Goal: Information Seeking & Learning: Learn about a topic

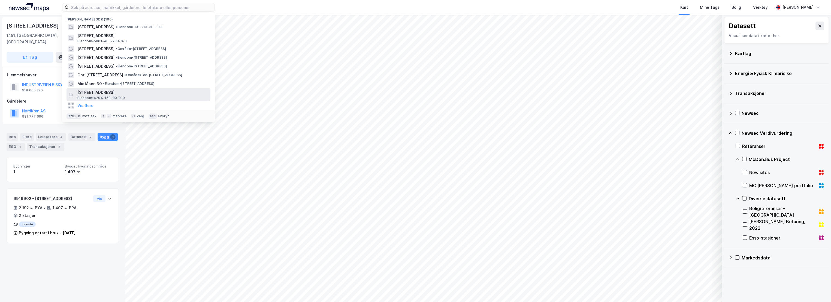
click at [99, 93] on span "[STREET_ADDRESS]" at bounding box center [142, 92] width 131 height 7
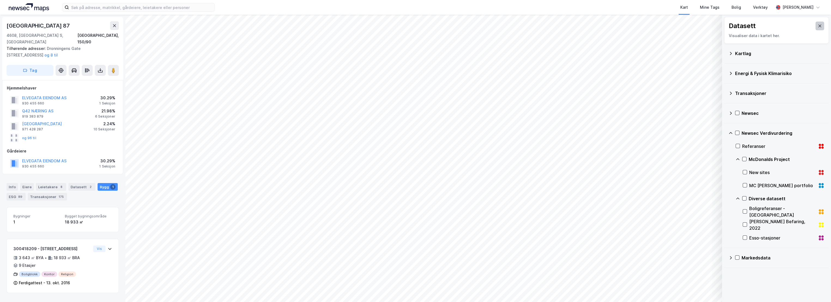
click at [817, 27] on icon at bounding box center [819, 26] width 4 height 4
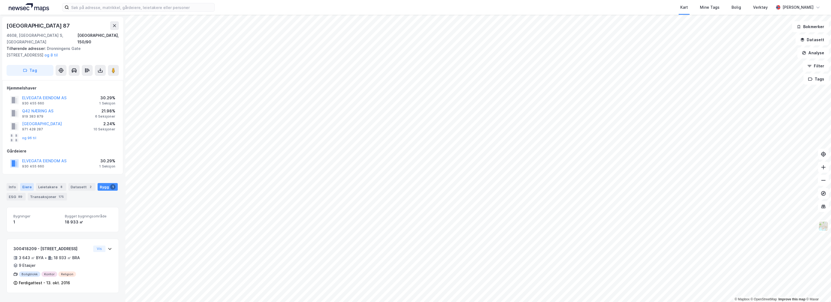
click at [25, 183] on div "Eiere" at bounding box center [27, 187] width 14 height 8
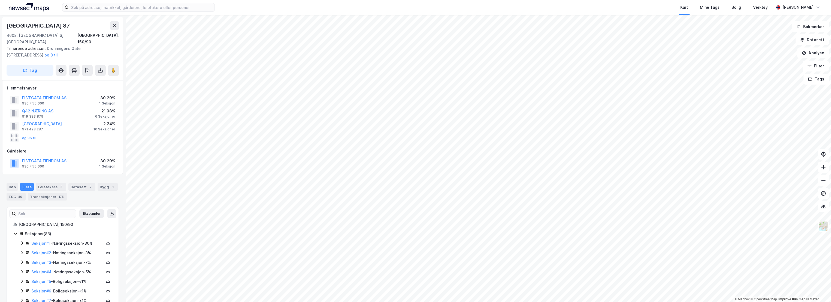
click at [21, 241] on icon at bounding box center [22, 243] width 4 height 4
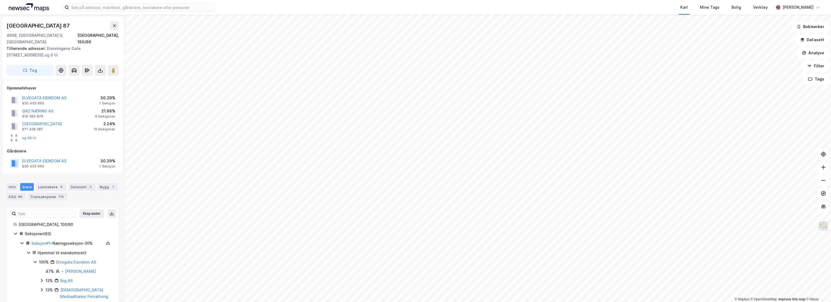
click at [826, 225] on img at bounding box center [823, 226] width 10 height 10
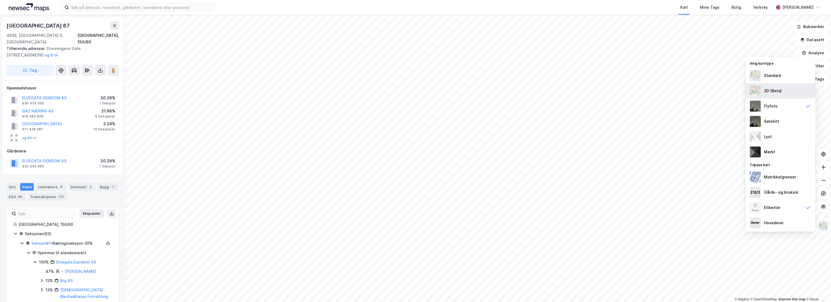
click at [782, 87] on div "3D (Beta)" at bounding box center [780, 90] width 70 height 15
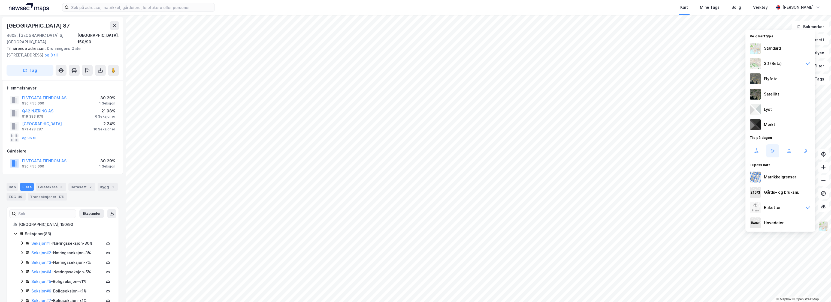
click at [824, 226] on img at bounding box center [823, 226] width 10 height 10
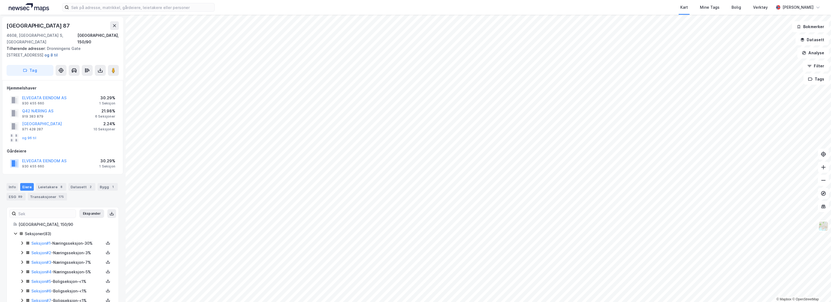
click at [0, 0] on button "og 8 til" at bounding box center [0, 0] width 0 height 0
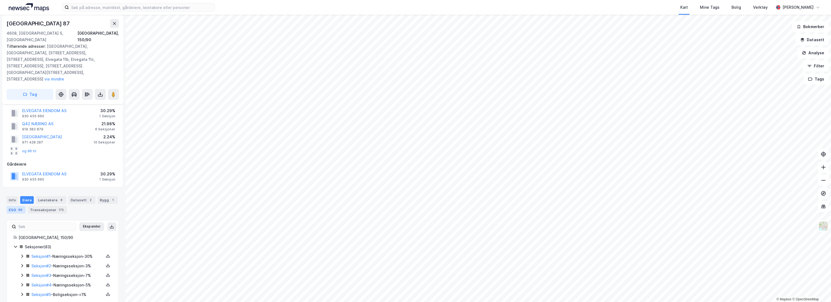
click at [16, 206] on div "ESG 89" at bounding box center [16, 210] width 19 height 8
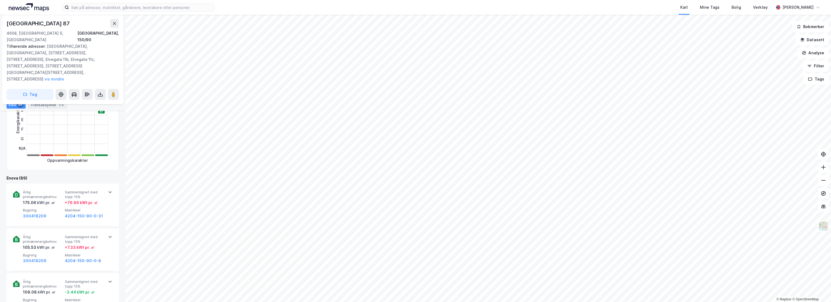
scroll to position [151, 0]
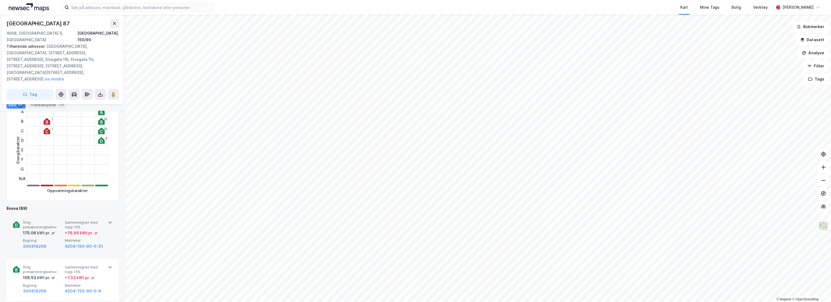
click at [46, 220] on span "Årlig primærenergibehov" at bounding box center [43, 225] width 40 height 10
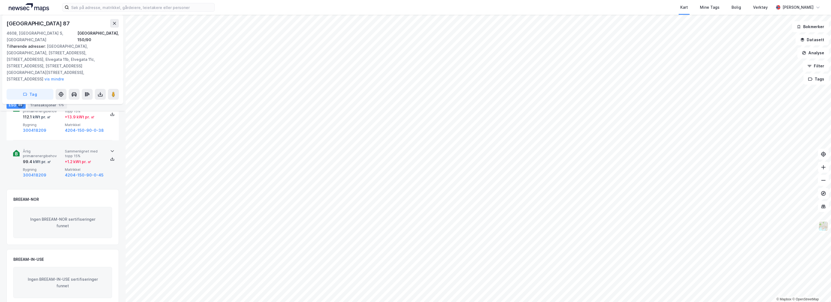
click at [57, 172] on div "300418209" at bounding box center [43, 175] width 40 height 7
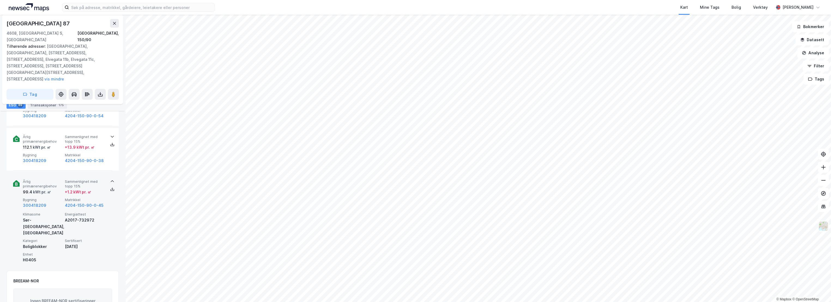
scroll to position [4118, 0]
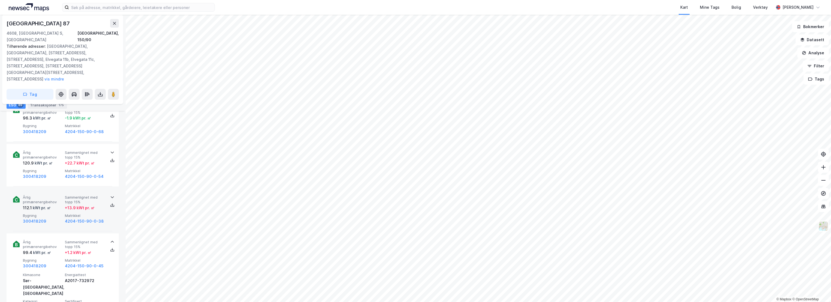
click at [53, 195] on span "Årlig primærenergibehov" at bounding box center [43, 200] width 40 height 10
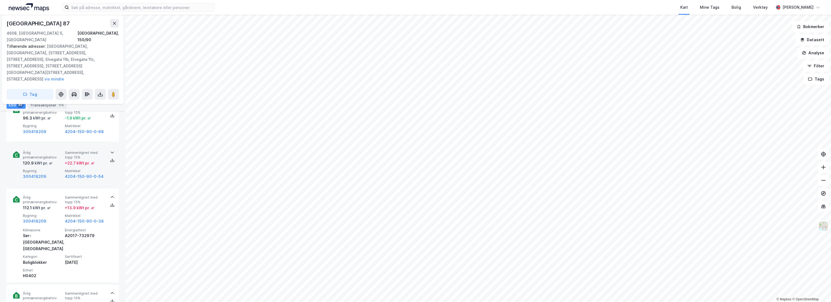
click at [53, 160] on div "120.9 kWt pr. ㎡" at bounding box center [43, 163] width 40 height 7
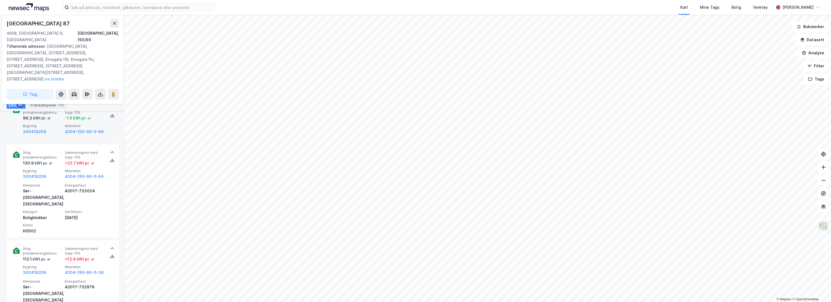
click at [53, 128] on div "300418209" at bounding box center [43, 131] width 40 height 7
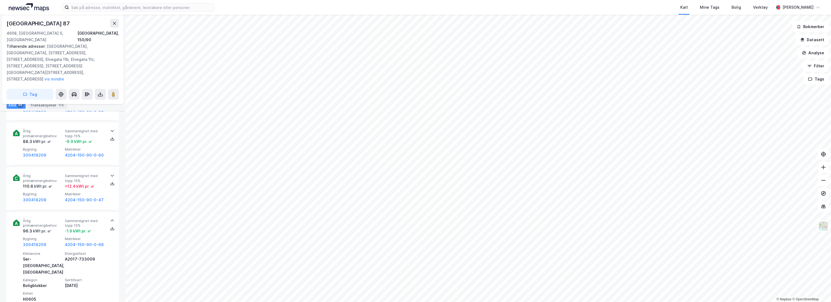
scroll to position [3997, 0]
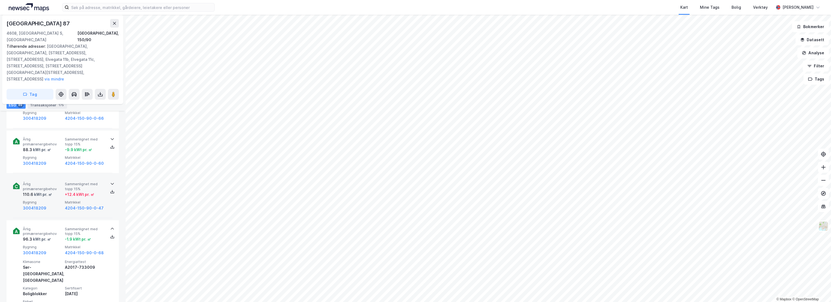
click at [56, 205] on div "300418209" at bounding box center [43, 208] width 40 height 7
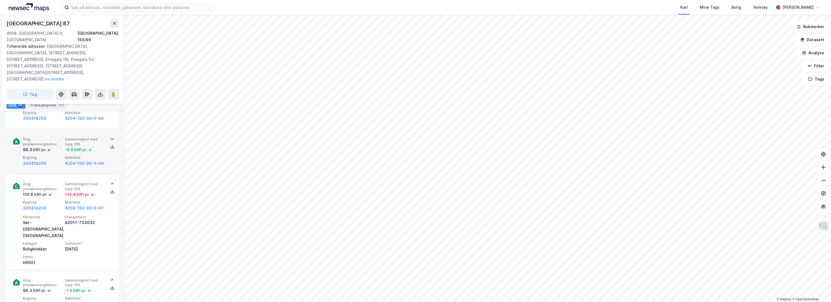
click at [52, 144] on div "Årlig primærenergibehov 88.3 kWt pr. ㎡ Sammenlignet med [PERSON_NAME] 15% -9.9 …" at bounding box center [64, 151] width 82 height 29
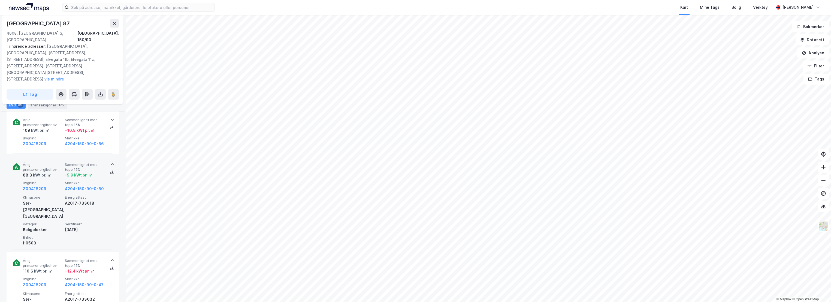
scroll to position [3936, 0]
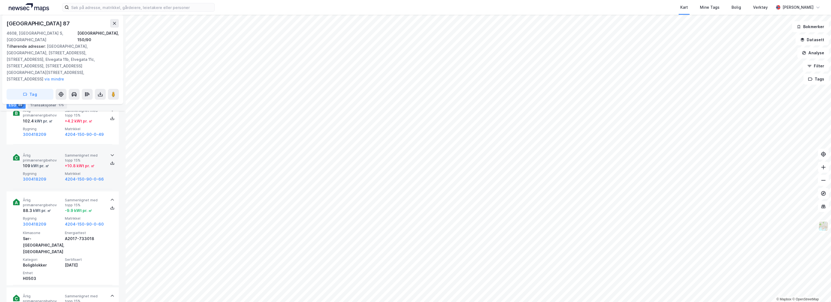
click at [49, 162] on div "109 kWt pr. ㎡" at bounding box center [43, 165] width 40 height 7
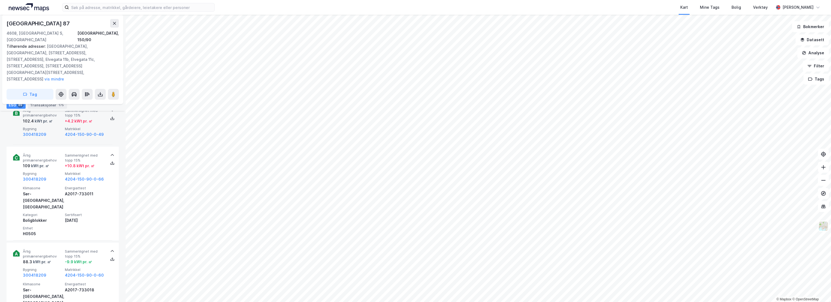
click at [50, 126] on span "Bygning" at bounding box center [43, 128] width 40 height 5
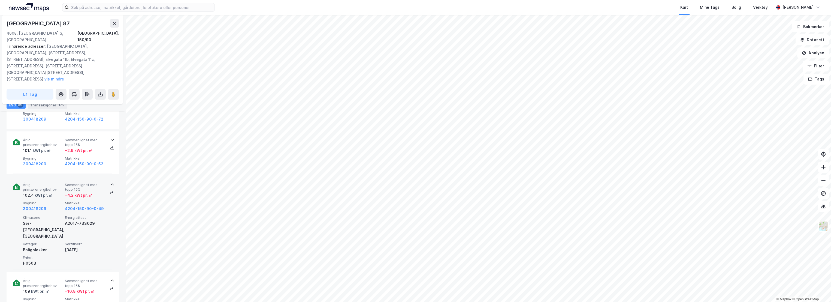
scroll to position [3846, 0]
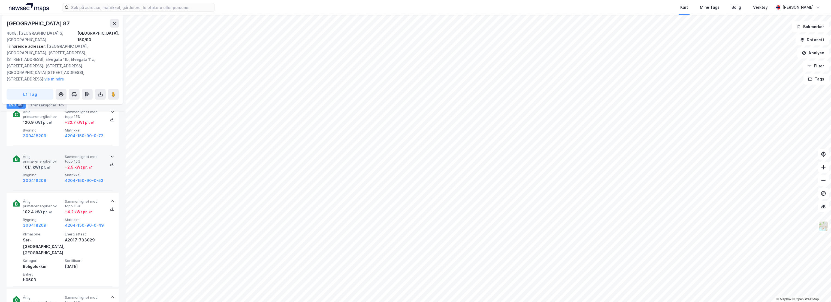
click at [52, 154] on span "Årlig primærenergibehov" at bounding box center [43, 159] width 40 height 10
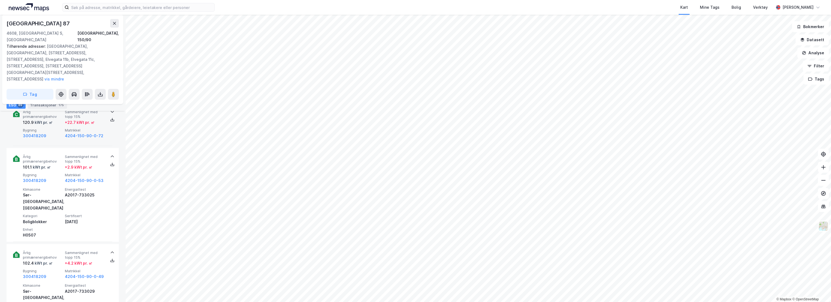
click at [48, 128] on span "Bygning" at bounding box center [43, 130] width 40 height 5
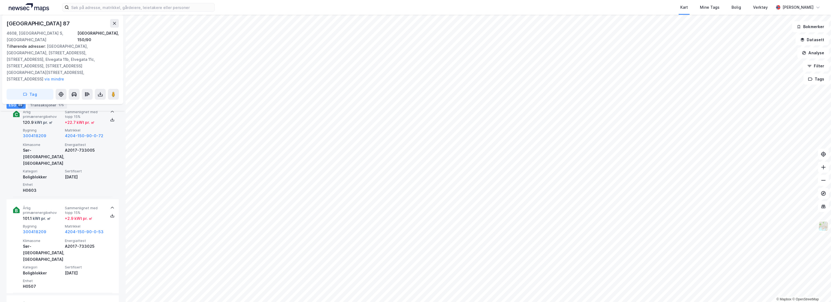
scroll to position [3755, 0]
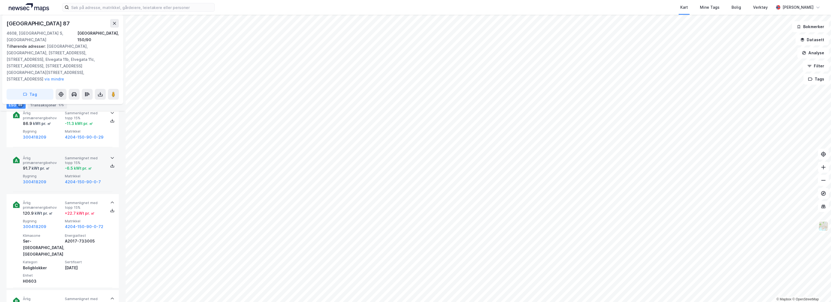
click at [56, 156] on span "Årlig primærenergibehov" at bounding box center [43, 161] width 40 height 10
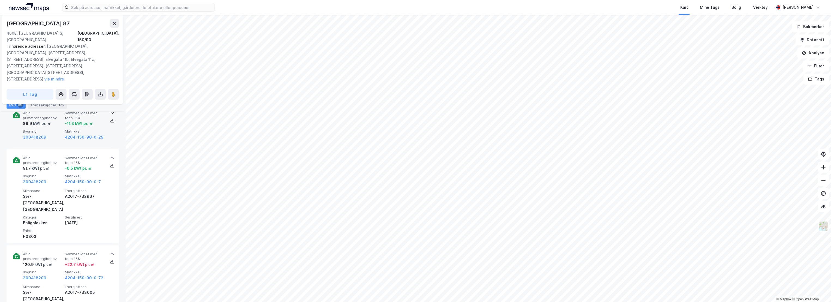
click at [53, 134] on div "300418209" at bounding box center [43, 137] width 40 height 7
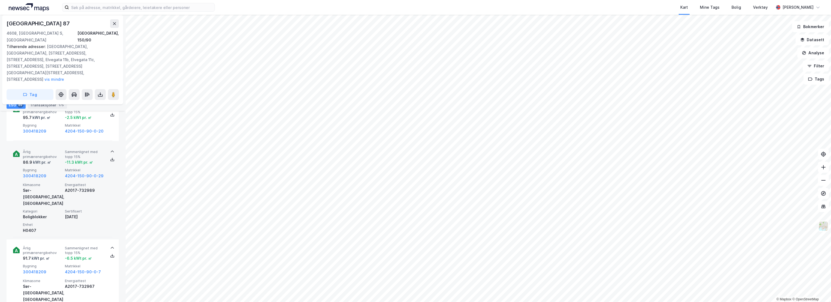
scroll to position [3664, 0]
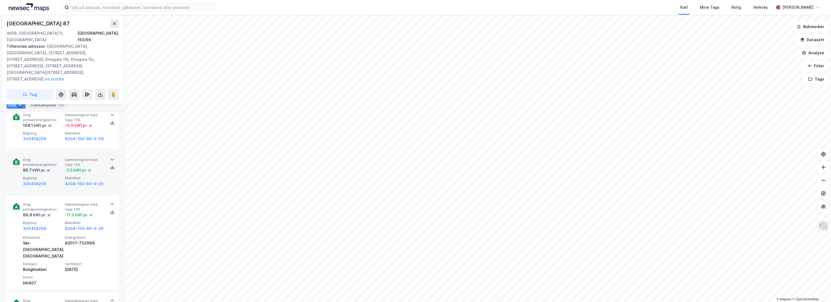
click at [43, 166] on div "kWt pr. ㎡" at bounding box center [41, 169] width 19 height 7
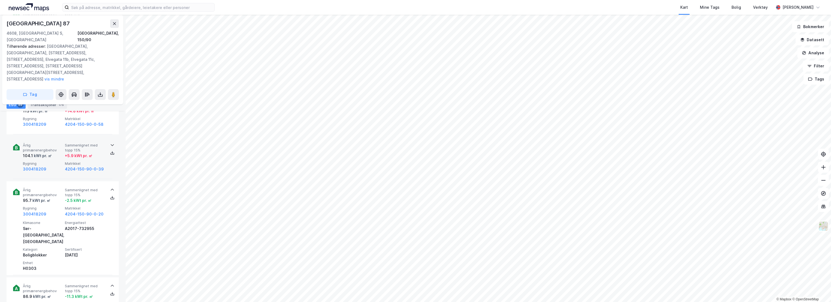
click at [55, 142] on span "Årlig primærenergibehov" at bounding box center [43, 147] width 40 height 10
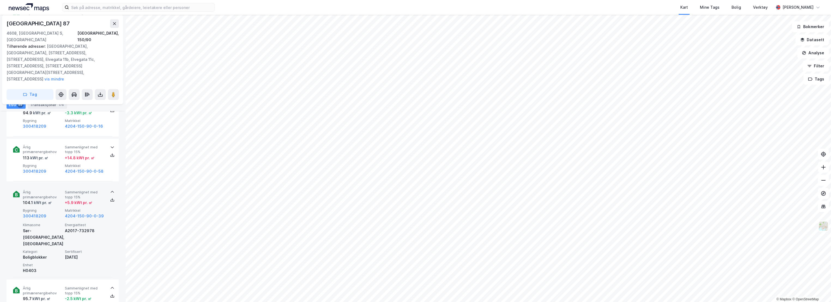
scroll to position [3543, 0]
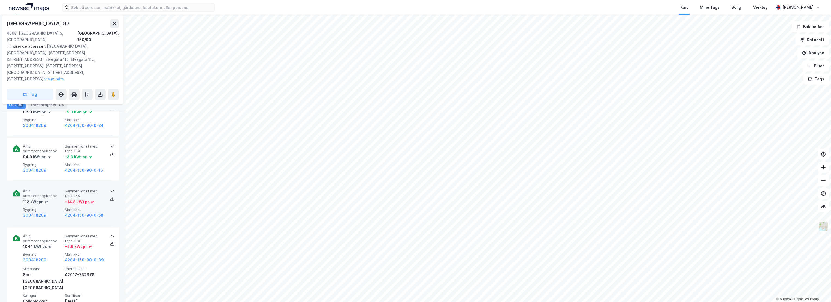
click at [41, 189] on span "Årlig primærenergibehov" at bounding box center [43, 194] width 40 height 10
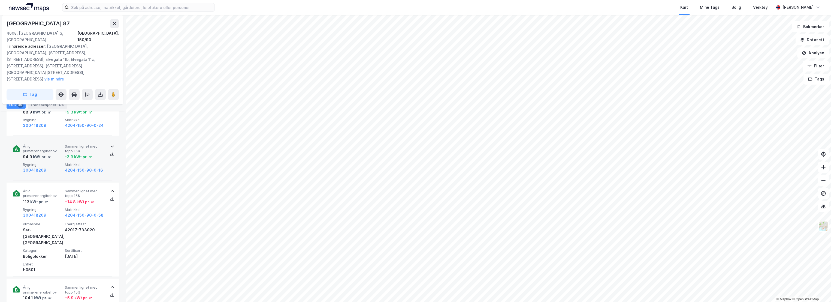
click at [48, 153] on div "kWt pr. ㎡" at bounding box center [41, 156] width 19 height 7
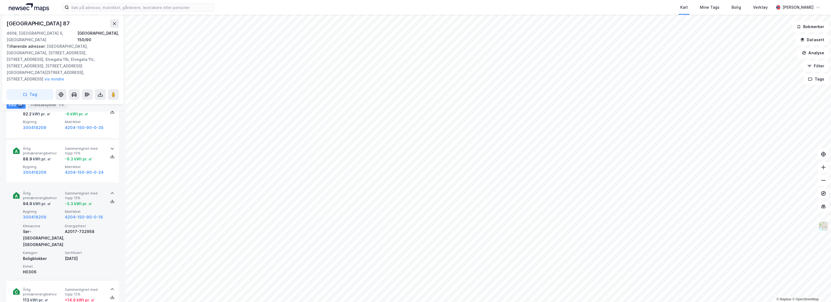
scroll to position [3452, 0]
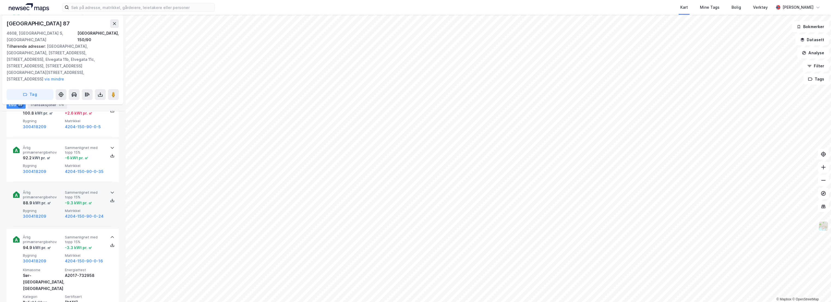
click at [46, 184] on div "Årlig primærenergibehov 88.9 kWt pr. ㎡ Sammenlignet med [PERSON_NAME] 15% -9.3 …" at bounding box center [62, 205] width 99 height 43
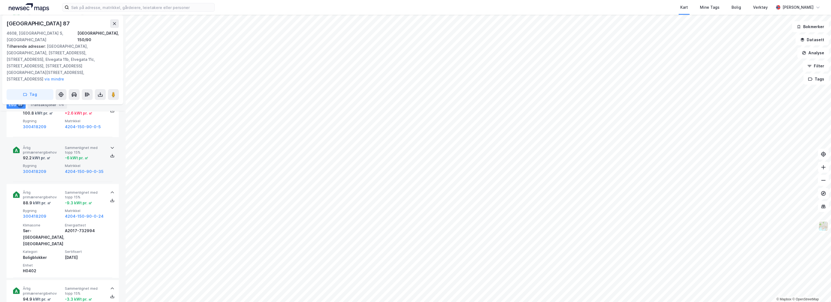
click at [54, 154] on div "92.2 kWt pr. ㎡" at bounding box center [43, 157] width 40 height 7
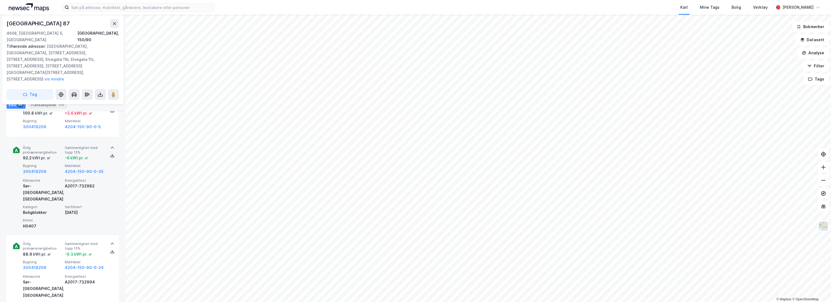
scroll to position [3361, 0]
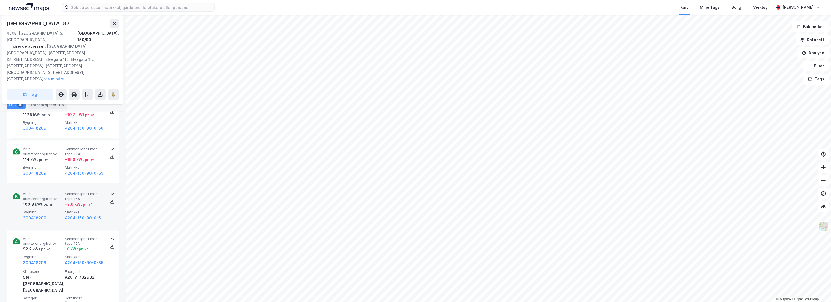
click at [44, 191] on span "Årlig primærenergibehov" at bounding box center [43, 196] width 40 height 10
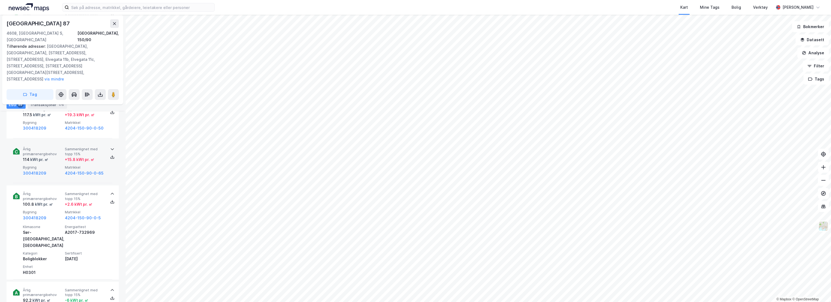
click at [51, 156] on div "114 kWt pr. ㎡" at bounding box center [43, 159] width 40 height 7
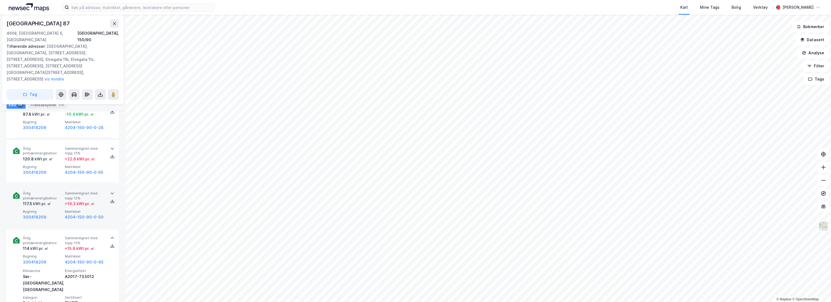
scroll to position [3270, 0]
click at [53, 193] on span "Årlig primærenergibehov" at bounding box center [43, 198] width 40 height 10
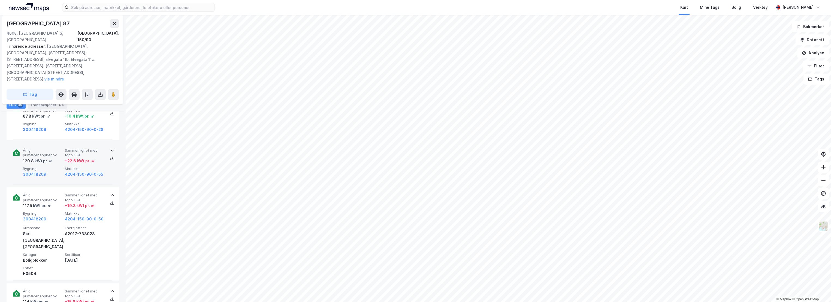
click at [53, 157] on div "120.8 kWt pr. ㎡" at bounding box center [43, 160] width 40 height 7
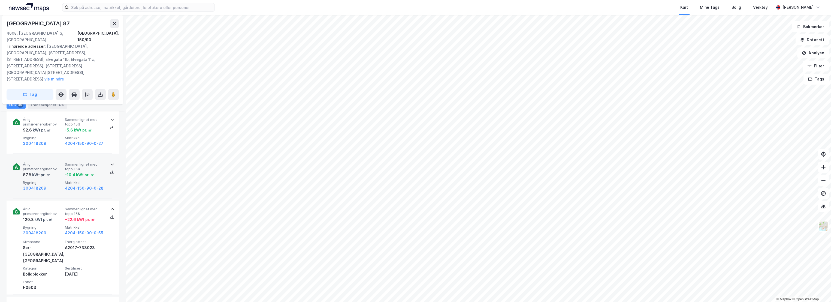
scroll to position [3210, 0]
click at [53, 164] on span "Årlig primærenergibehov" at bounding box center [43, 169] width 40 height 10
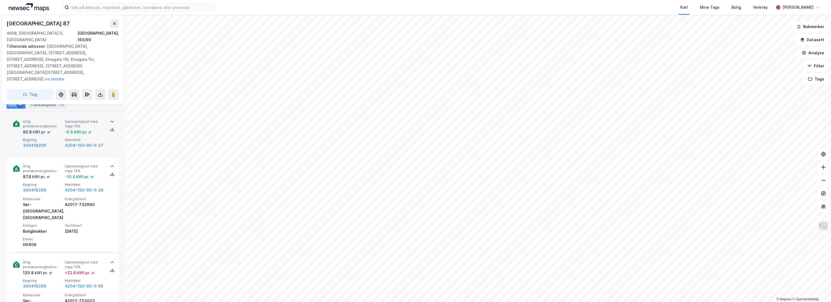
click at [52, 129] on div "92.6 kWt pr. ㎡" at bounding box center [43, 132] width 40 height 7
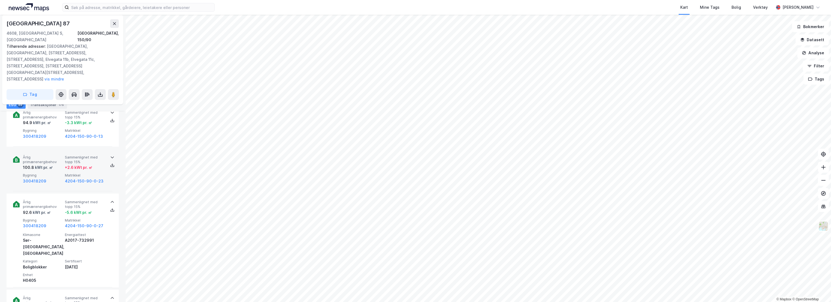
scroll to position [3089, 0]
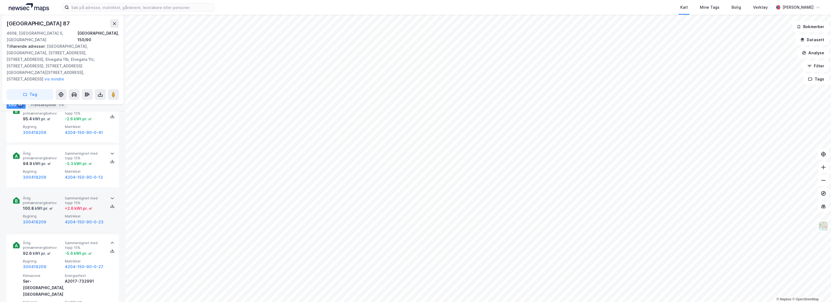
click at [57, 196] on span "Årlig primærenergibehov" at bounding box center [43, 201] width 40 height 10
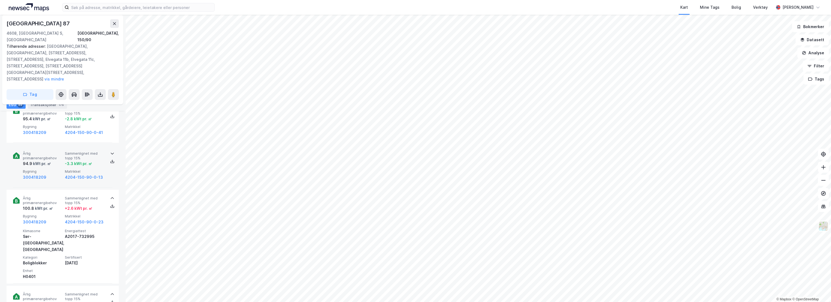
click at [53, 151] on span "Årlig primærenergibehov" at bounding box center [43, 156] width 40 height 10
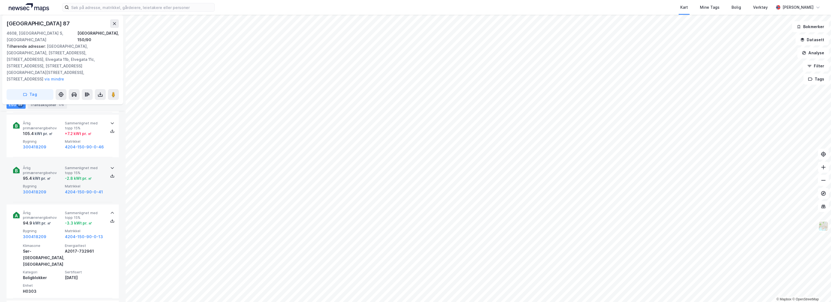
scroll to position [3028, 0]
click at [52, 166] on span "Årlig primærenergibehov" at bounding box center [43, 171] width 40 height 10
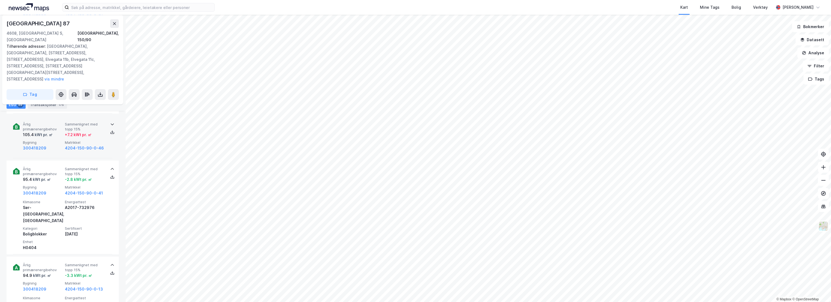
click at [46, 131] on div "kWt pr. ㎡" at bounding box center [43, 134] width 19 height 7
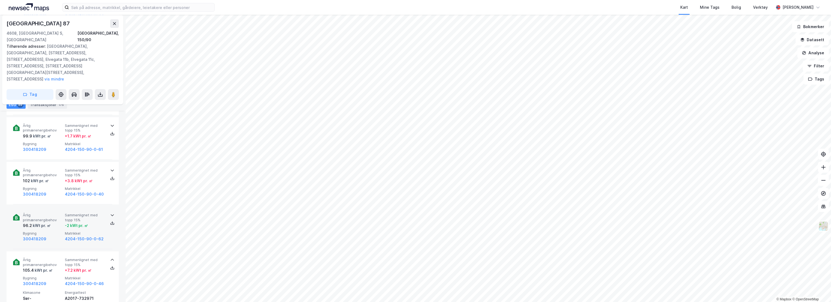
scroll to position [2907, 0]
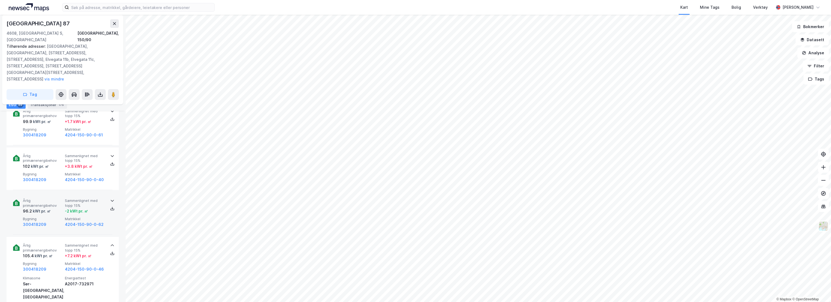
click at [55, 208] on div "96.2 kWt pr. ㎡" at bounding box center [43, 211] width 40 height 7
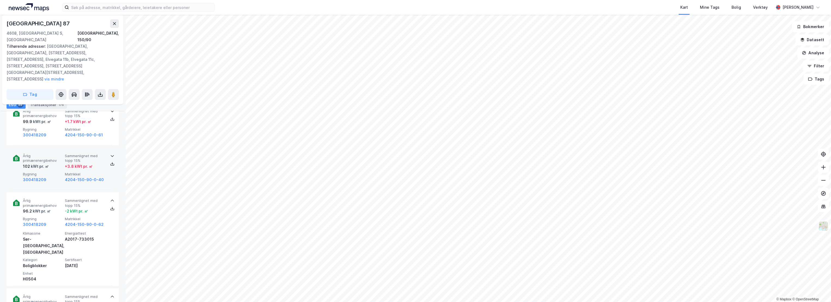
click at [51, 163] on div "102 kWt pr. ㎡" at bounding box center [43, 166] width 40 height 7
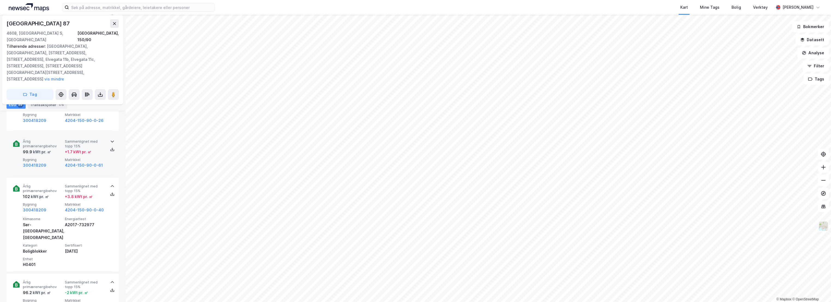
click at [55, 143] on div "Årlig primærenergibehov 99.9 kWt pr. ㎡ Sammenlignet med [PERSON_NAME] 15% + 1.7…" at bounding box center [64, 153] width 82 height 29
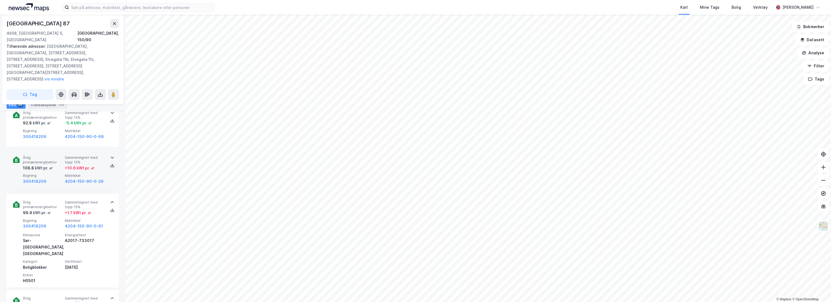
click at [58, 173] on span "Bygning" at bounding box center [43, 175] width 40 height 5
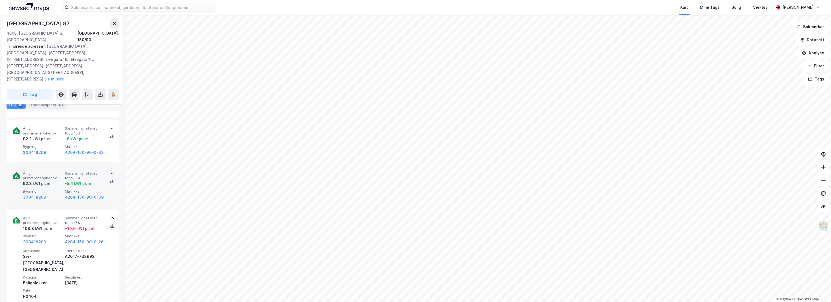
click at [48, 180] on div "kWt pr. ㎡" at bounding box center [41, 183] width 19 height 7
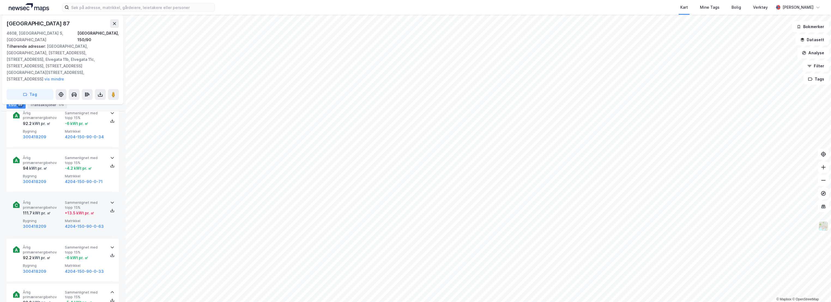
scroll to position [2635, 0]
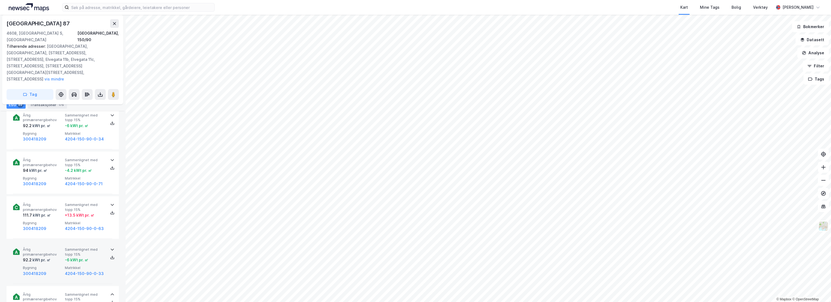
click at [44, 256] on div "kWt pr. ㎡" at bounding box center [41, 259] width 19 height 7
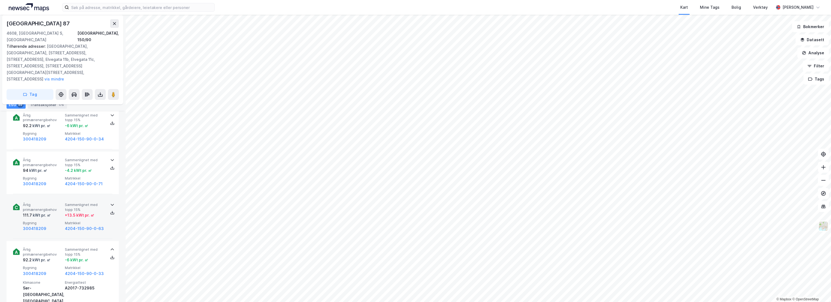
click at [50, 212] on div "111.7 kWt pr. ㎡" at bounding box center [43, 215] width 40 height 7
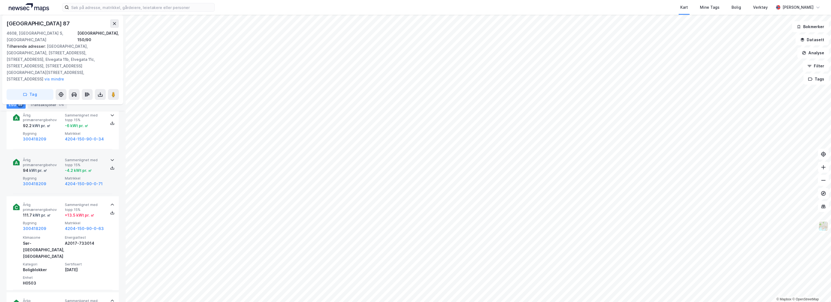
click at [50, 176] on span "Bygning" at bounding box center [43, 178] width 40 height 5
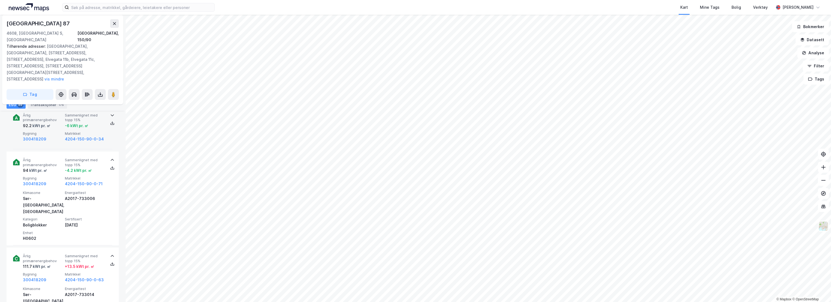
click at [48, 136] on div "300418209" at bounding box center [43, 139] width 40 height 7
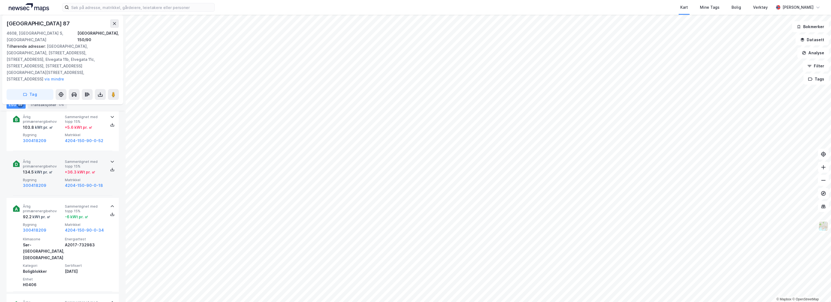
click at [47, 177] on span "Bygning" at bounding box center [43, 179] width 40 height 5
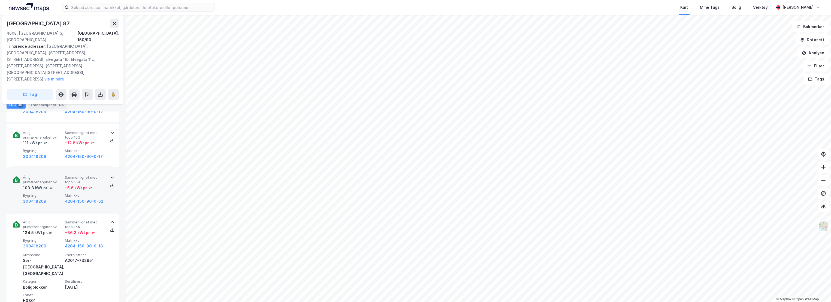
click at [42, 184] on div "kWt pr. ㎡" at bounding box center [43, 187] width 19 height 7
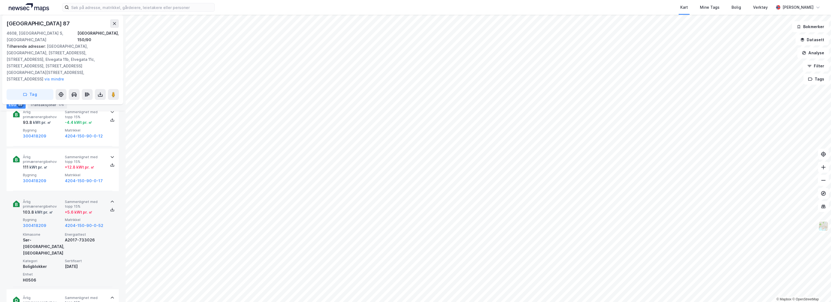
scroll to position [2423, 0]
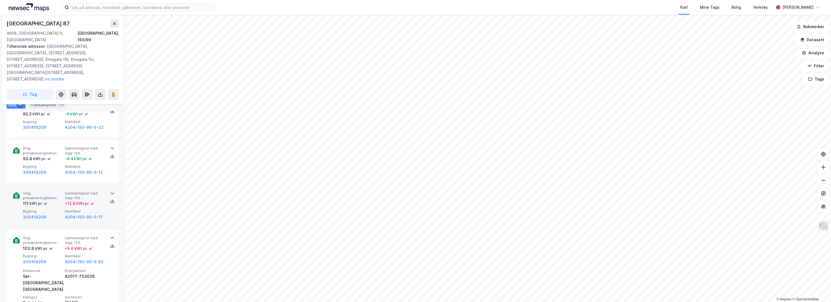
click at [43, 200] on div "kWt pr. ㎡" at bounding box center [38, 203] width 19 height 7
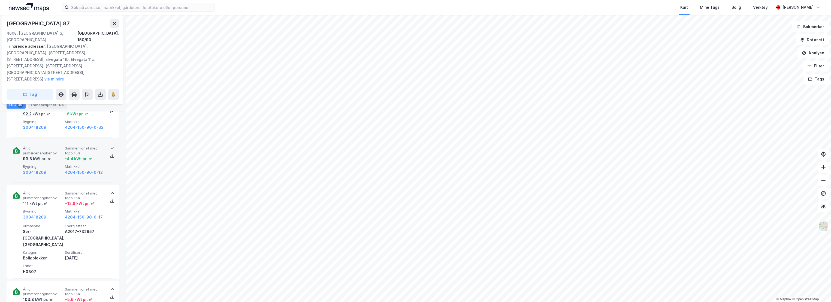
click at [50, 155] on div "93.8 kWt pr. ㎡" at bounding box center [43, 158] width 40 height 7
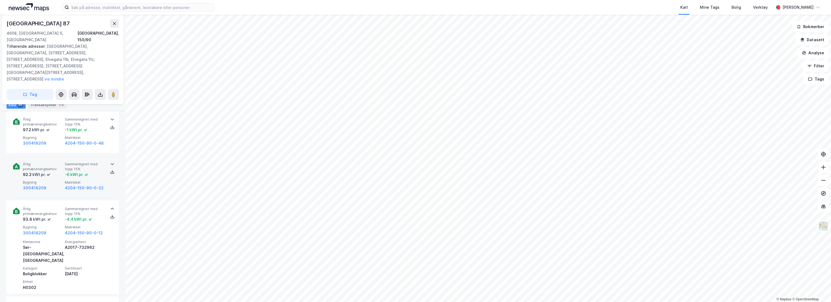
click at [51, 171] on div "92.2 kWt pr. ㎡" at bounding box center [43, 174] width 40 height 7
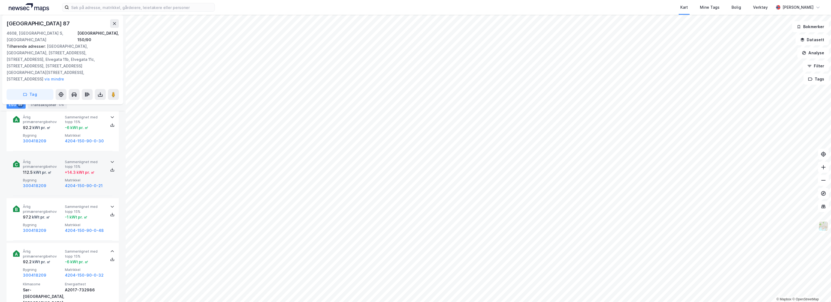
scroll to position [2271, 0]
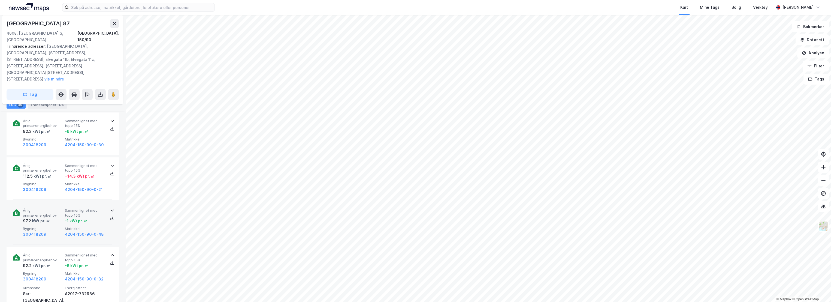
click at [45, 208] on span "Årlig primærenergibehov" at bounding box center [43, 213] width 40 height 10
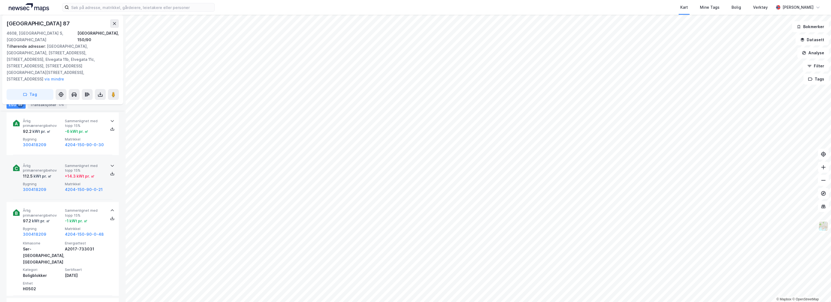
click at [49, 173] on div "kWt pr. ㎡" at bounding box center [42, 176] width 19 height 7
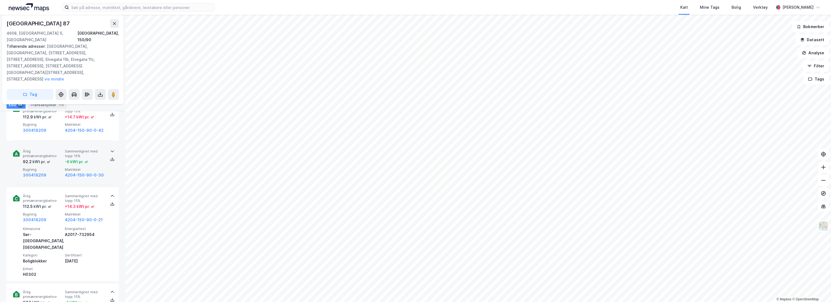
click at [46, 151] on div "Årlig primærenergibehov 92.2 kWt pr. ㎡ Sammenlignet med [PERSON_NAME] 15% -6 kW…" at bounding box center [64, 163] width 82 height 29
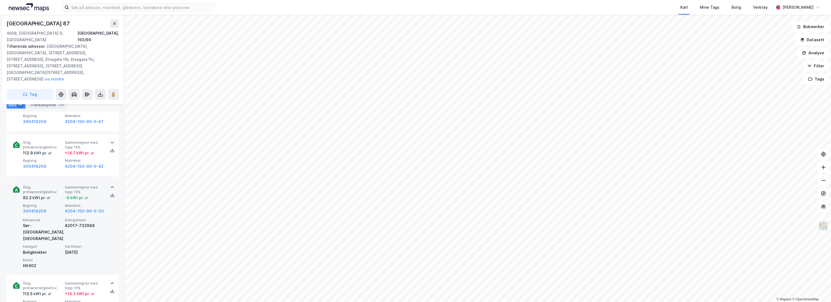
scroll to position [2150, 0]
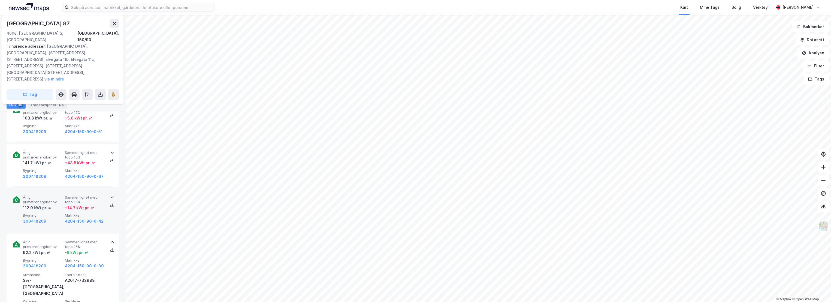
click at [54, 195] on span "Årlig primærenergibehov" at bounding box center [43, 200] width 40 height 10
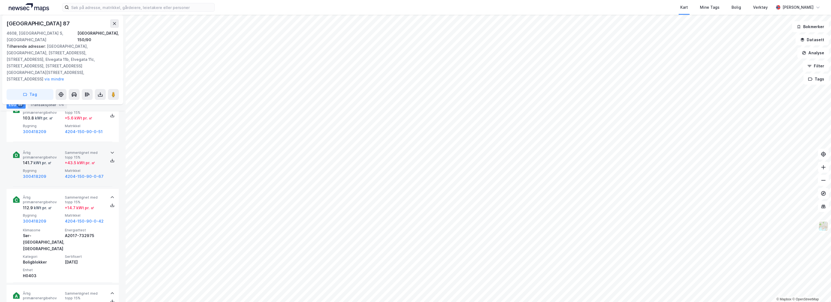
click at [56, 159] on div "141.7 kWt pr. ㎡" at bounding box center [43, 162] width 40 height 7
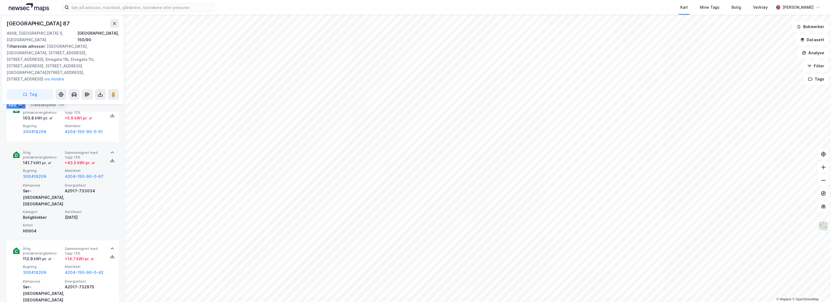
scroll to position [2090, 0]
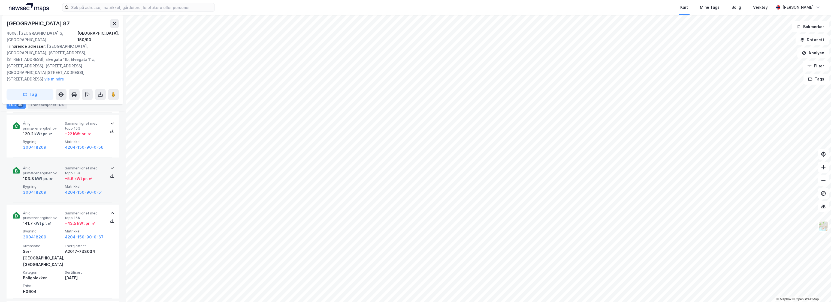
click at [54, 175] on div "103.8 kWt pr. ㎡" at bounding box center [43, 178] width 40 height 7
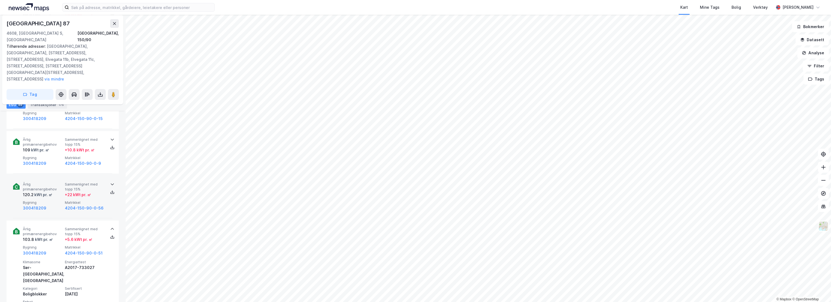
click at [54, 175] on div "Årlig primærenergibehov 120.2 kWt pr. ㎡ Sammenlignet med [PERSON_NAME] 15% + 22…" at bounding box center [62, 196] width 99 height 43
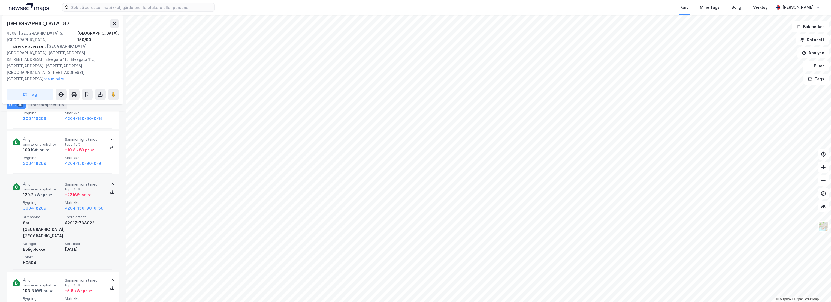
scroll to position [1999, 0]
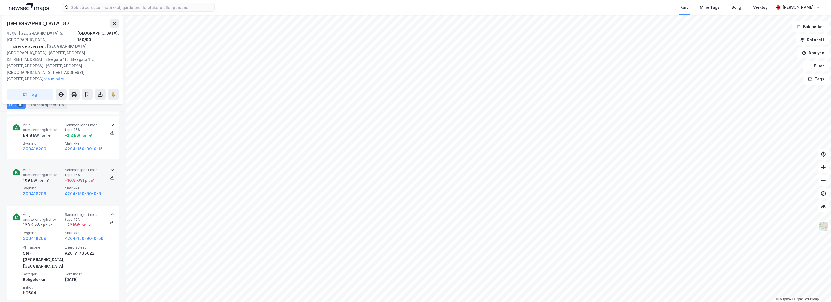
click at [53, 177] on div "109 kWt pr. ㎡" at bounding box center [43, 180] width 40 height 7
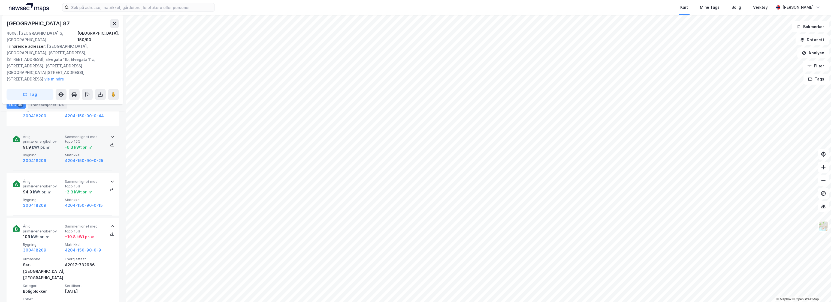
scroll to position [1908, 0]
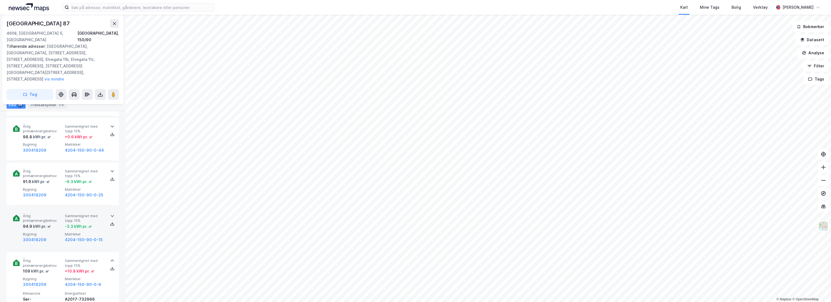
click at [55, 213] on span "Årlig primærenergibehov" at bounding box center [43, 218] width 40 height 10
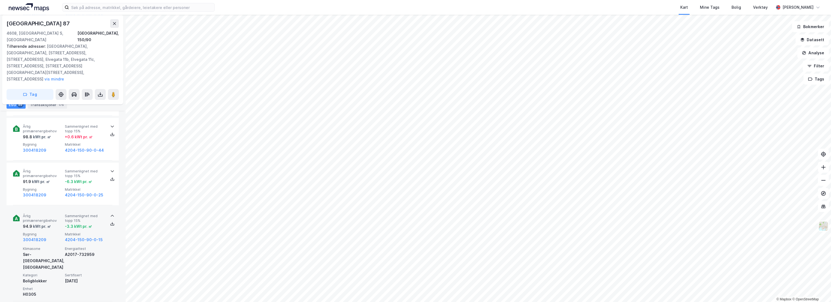
scroll to position [1848, 0]
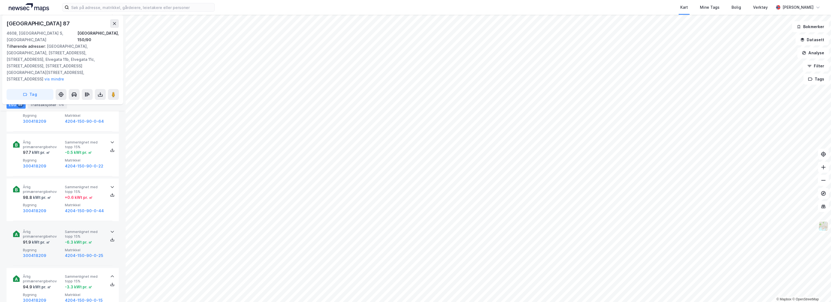
click at [52, 223] on div "Årlig primærenergibehov 91.9 kWt pr. ㎡ Sammenlignet med [PERSON_NAME] 15% -6.3 …" at bounding box center [62, 244] width 99 height 43
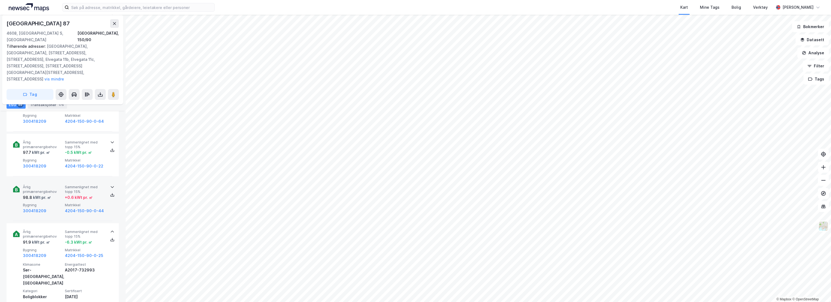
click at [60, 178] on div "Årlig primærenergibehov 98.8 kWt pr. ㎡ Sammenlignet med [PERSON_NAME] 15% + 0.6…" at bounding box center [62, 199] width 99 height 43
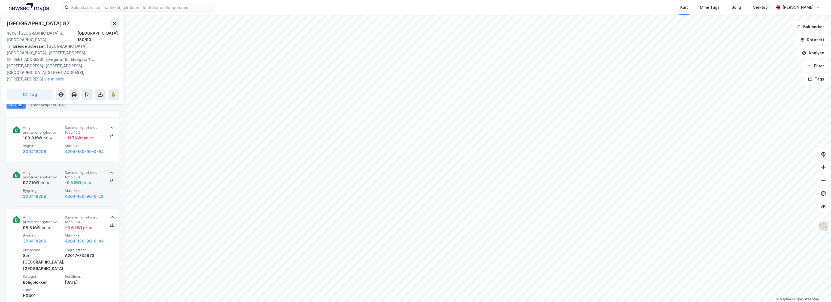
click at [53, 179] on div "97.7 kWt pr. ㎡" at bounding box center [43, 182] width 40 height 7
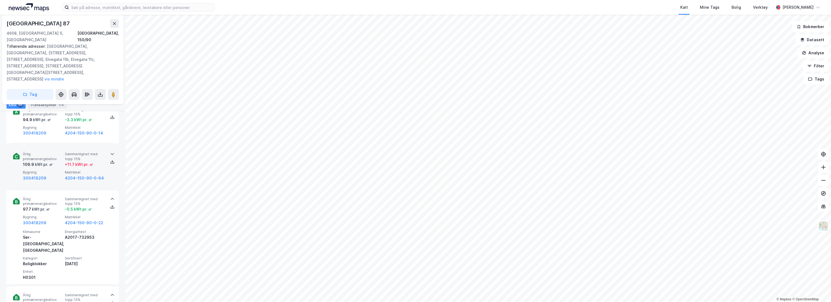
scroll to position [1757, 0]
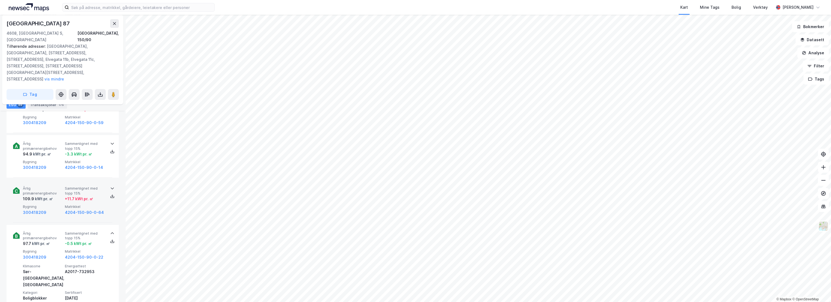
click at [58, 195] on div "109.9 kWt pr. ㎡" at bounding box center [43, 198] width 40 height 7
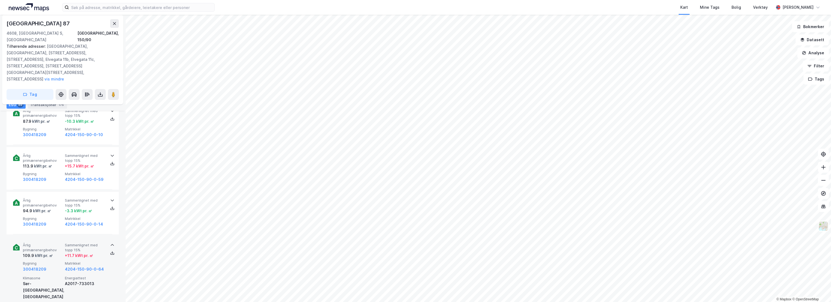
scroll to position [1696, 0]
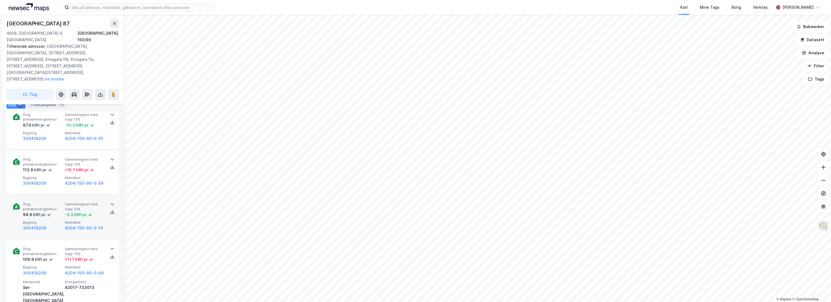
click at [59, 202] on span "Årlig primærenergibehov" at bounding box center [43, 207] width 40 height 10
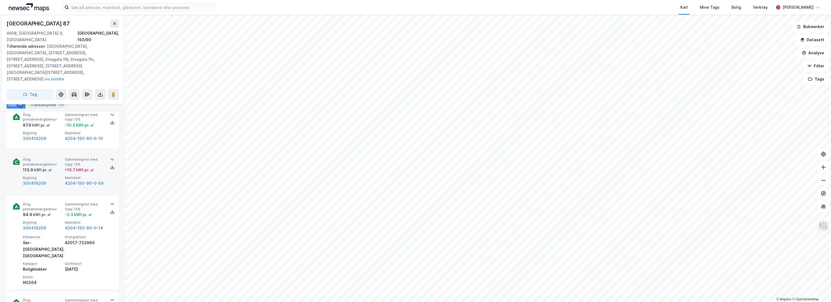
click at [58, 180] on div "300418209" at bounding box center [43, 183] width 40 height 7
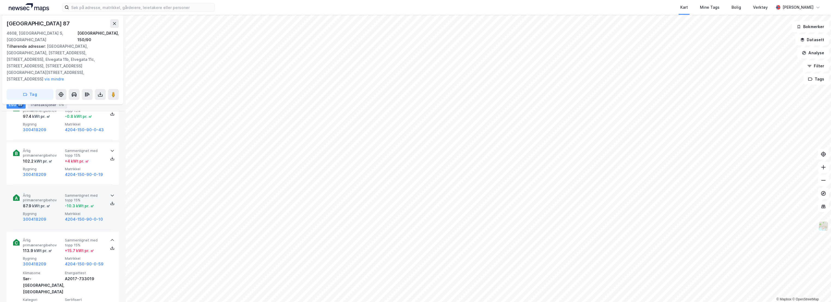
scroll to position [1606, 0]
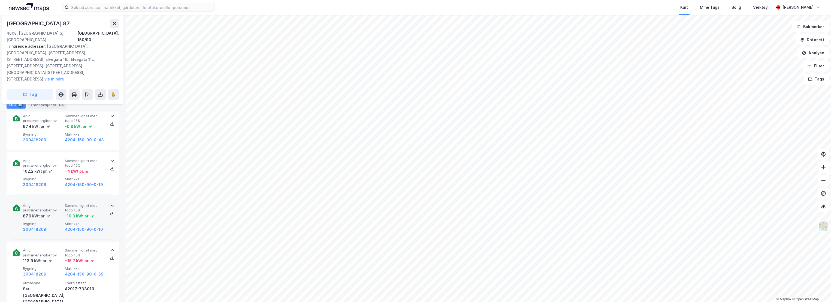
click at [54, 203] on span "Årlig primærenergibehov" at bounding box center [43, 208] width 40 height 10
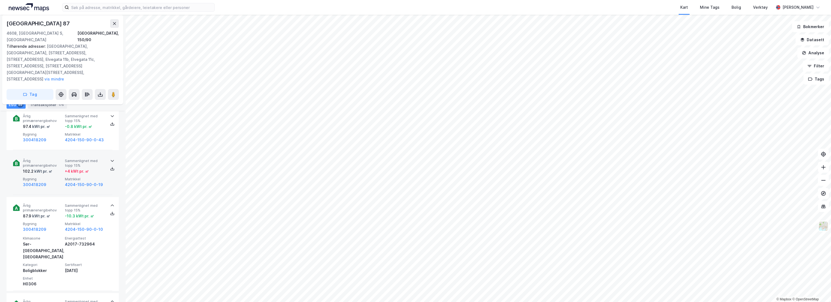
click at [53, 177] on span "Bygning" at bounding box center [43, 179] width 40 height 5
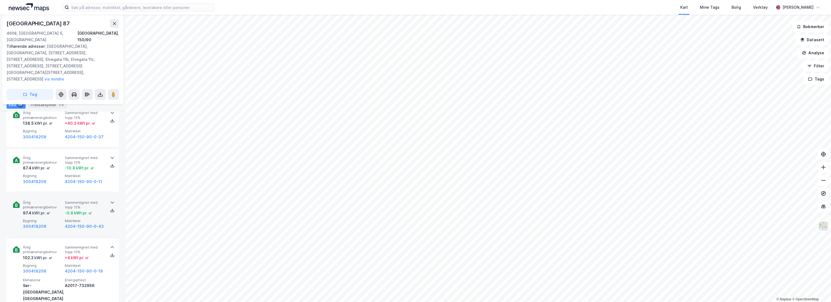
scroll to position [1515, 0]
click at [48, 204] on span "Årlig primærenergibehov" at bounding box center [43, 209] width 40 height 10
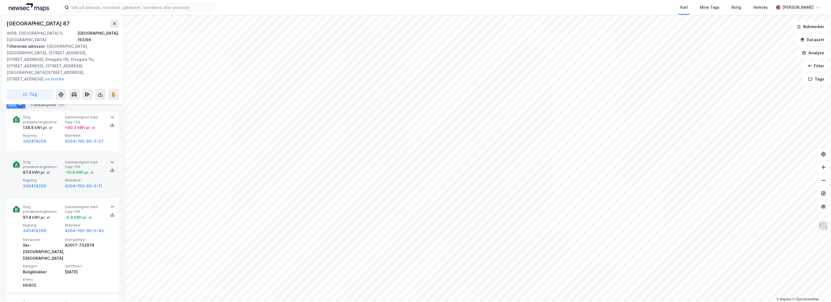
click at [44, 169] on div "kWt pr. ㎡" at bounding box center [40, 172] width 19 height 7
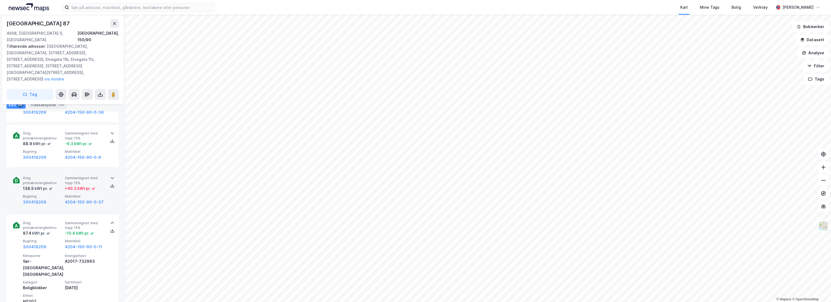
click at [48, 185] on div "kWt pr. ㎡" at bounding box center [43, 188] width 19 height 7
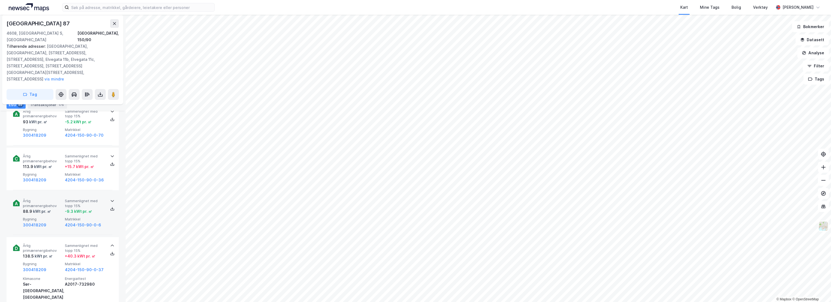
scroll to position [1394, 0]
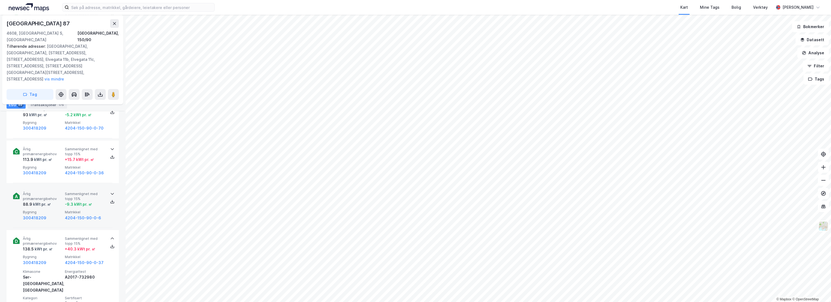
click at [53, 191] on span "Årlig primærenergibehov" at bounding box center [43, 196] width 40 height 10
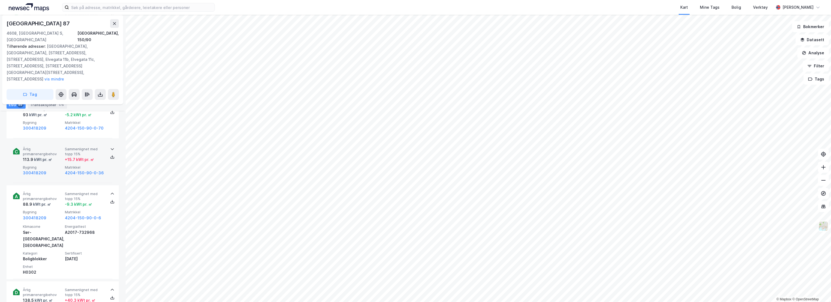
click at [52, 165] on span "Bygning" at bounding box center [43, 167] width 40 height 5
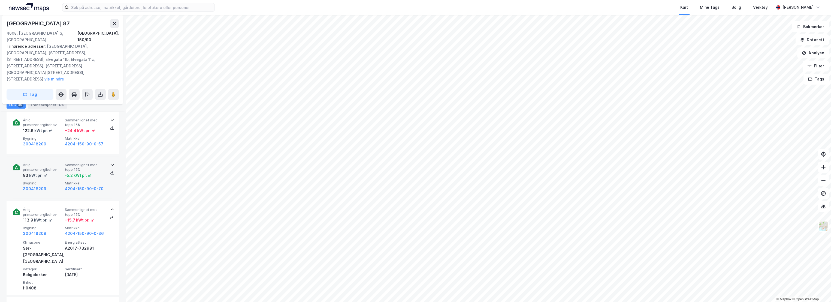
click at [48, 181] on span "Bygning" at bounding box center [43, 183] width 40 height 5
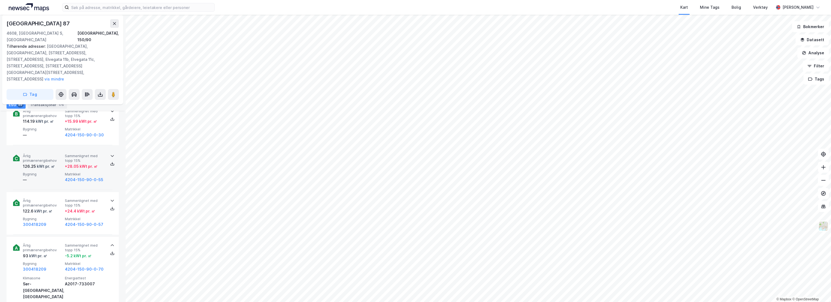
scroll to position [1242, 0]
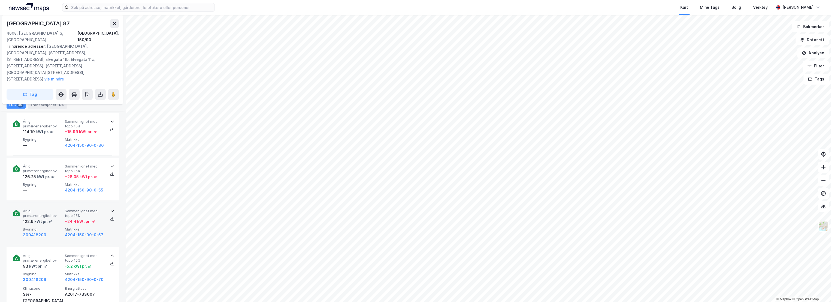
click at [40, 218] on div "kWt pr. ㎡" at bounding box center [43, 221] width 19 height 7
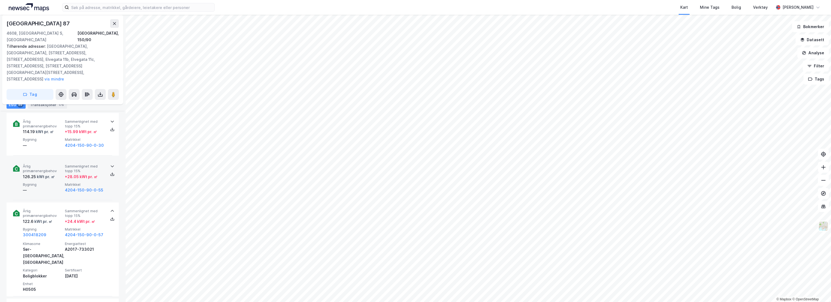
click at [41, 164] on div "Årlig primærenergibehov 126.25 kWt pr. ㎡ Sammenlignet med [PERSON_NAME] 15% + 2…" at bounding box center [64, 178] width 82 height 29
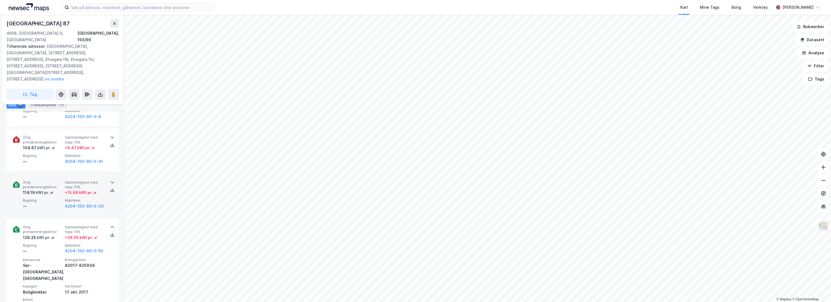
click at [45, 180] on span "Årlig primærenergibehov" at bounding box center [43, 185] width 40 height 10
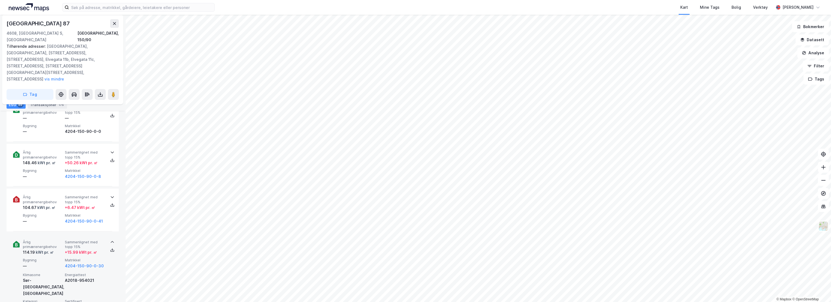
scroll to position [1121, 0]
click at [50, 195] on span "Årlig primærenergibehov" at bounding box center [43, 200] width 40 height 10
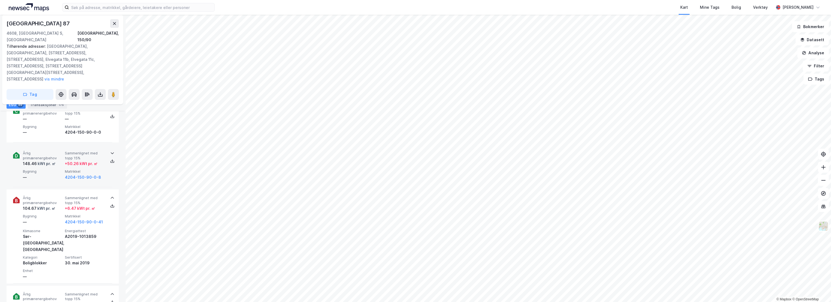
click at [50, 174] on div "—" at bounding box center [43, 177] width 40 height 7
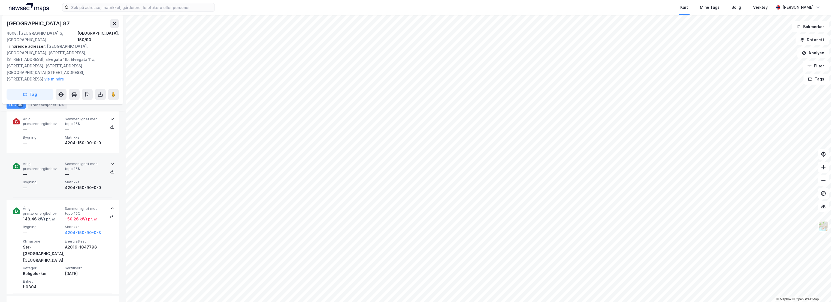
scroll to position [1030, 0]
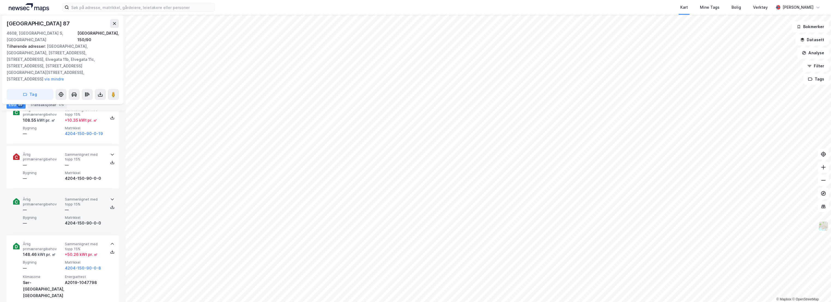
click at [49, 197] on div "Årlig primærenergibehov — Sammenlignet med [PERSON_NAME] 15% — Bygning — Matrik…" at bounding box center [64, 211] width 82 height 29
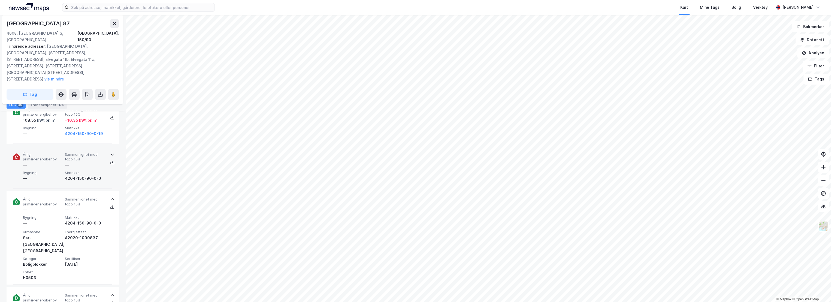
click at [50, 175] on div "—" at bounding box center [43, 178] width 40 height 7
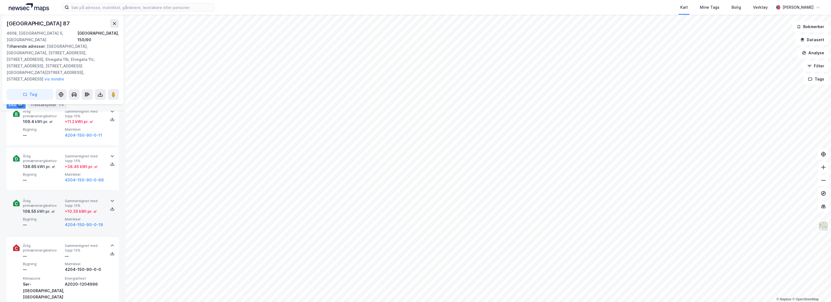
click at [51, 201] on div "Årlig primærenergibehov 108.55 kWt pr. ㎡ Sammenlignet med [PERSON_NAME] 15% + 1…" at bounding box center [64, 212] width 82 height 29
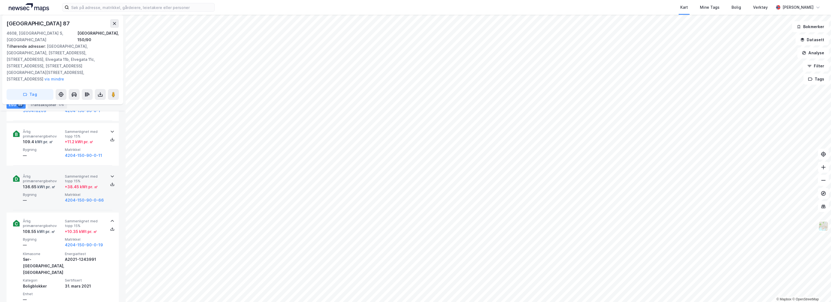
scroll to position [909, 0]
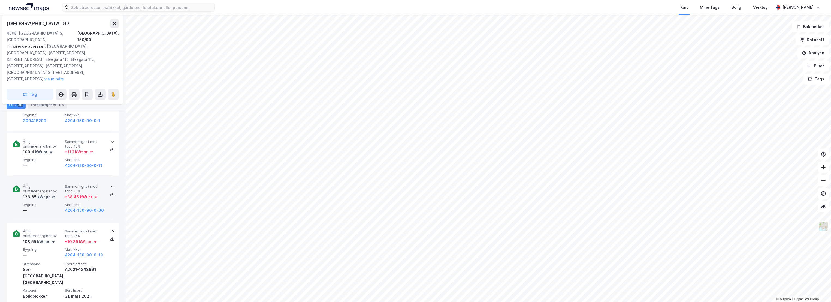
click at [41, 207] on div "—" at bounding box center [43, 210] width 40 height 7
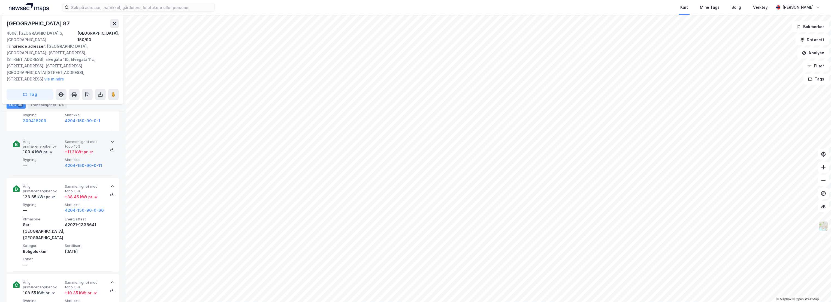
click at [44, 162] on div "—" at bounding box center [43, 165] width 40 height 7
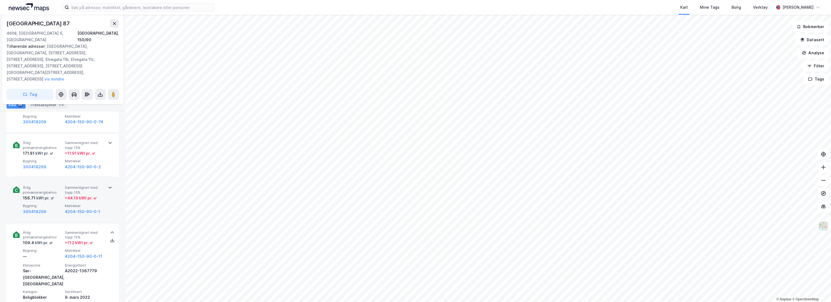
click at [52, 185] on div "Årlig primærenergibehov 156.71 kWt pr. ㎡ Sammenlignet med [PERSON_NAME] 15% + 4…" at bounding box center [64, 199] width 82 height 29
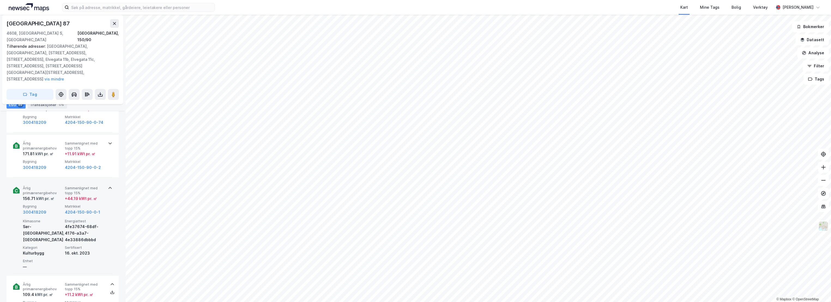
scroll to position [818, 0]
